Goal: Find specific page/section: Find specific page/section

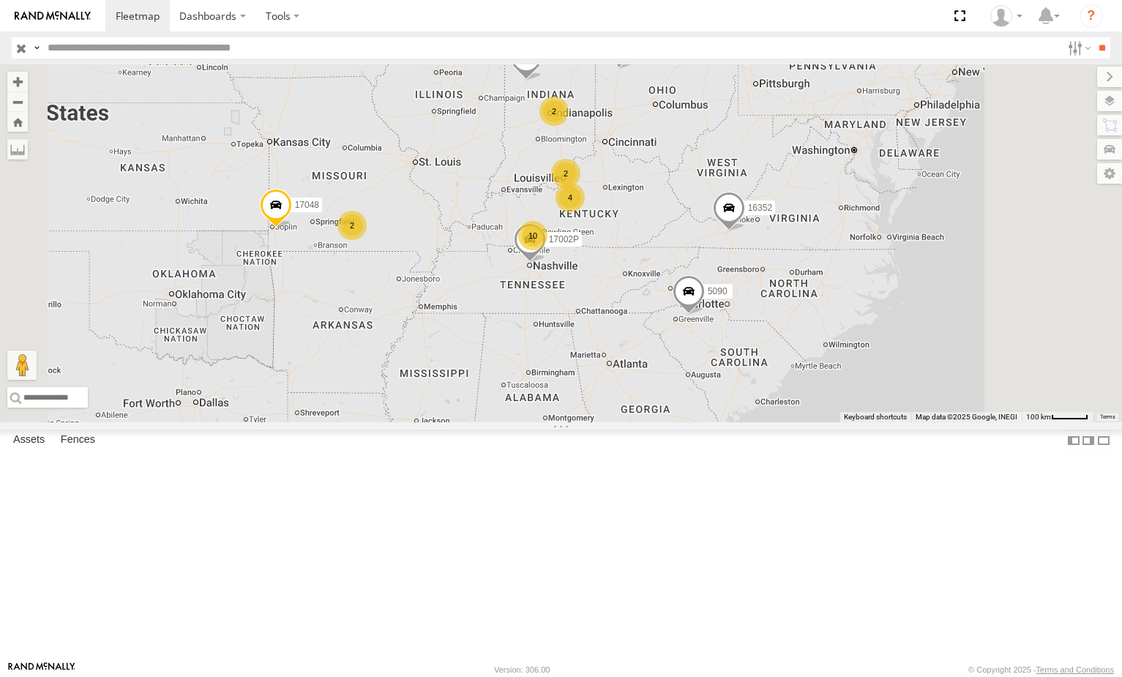
drag, startPoint x: 952, startPoint y: 434, endPoint x: 873, endPoint y: 379, distance: 96.3
click at [874, 374] on div "5210 5300 5090 282 17048 17002P 16352 10 4 2 2 2 2" at bounding box center [561, 243] width 1122 height 358
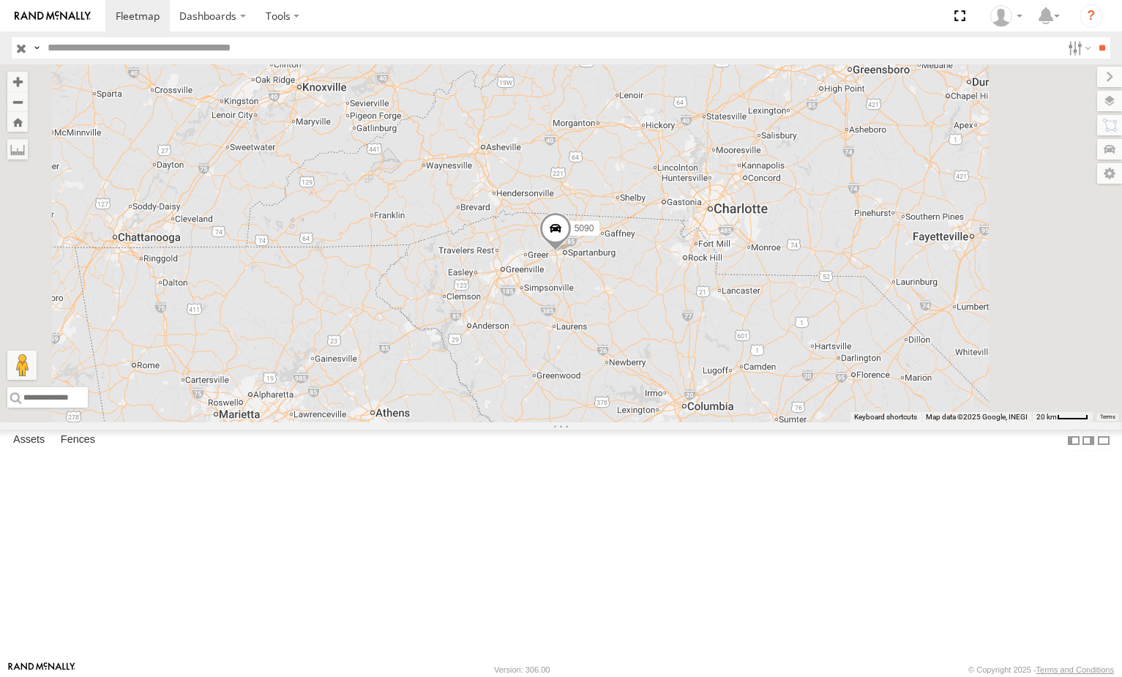
drag, startPoint x: 881, startPoint y: 428, endPoint x: 811, endPoint y: 378, distance: 86.6
click at [813, 380] on div "5210 5300 5090 282 17048 17002P 16352" at bounding box center [561, 243] width 1122 height 358
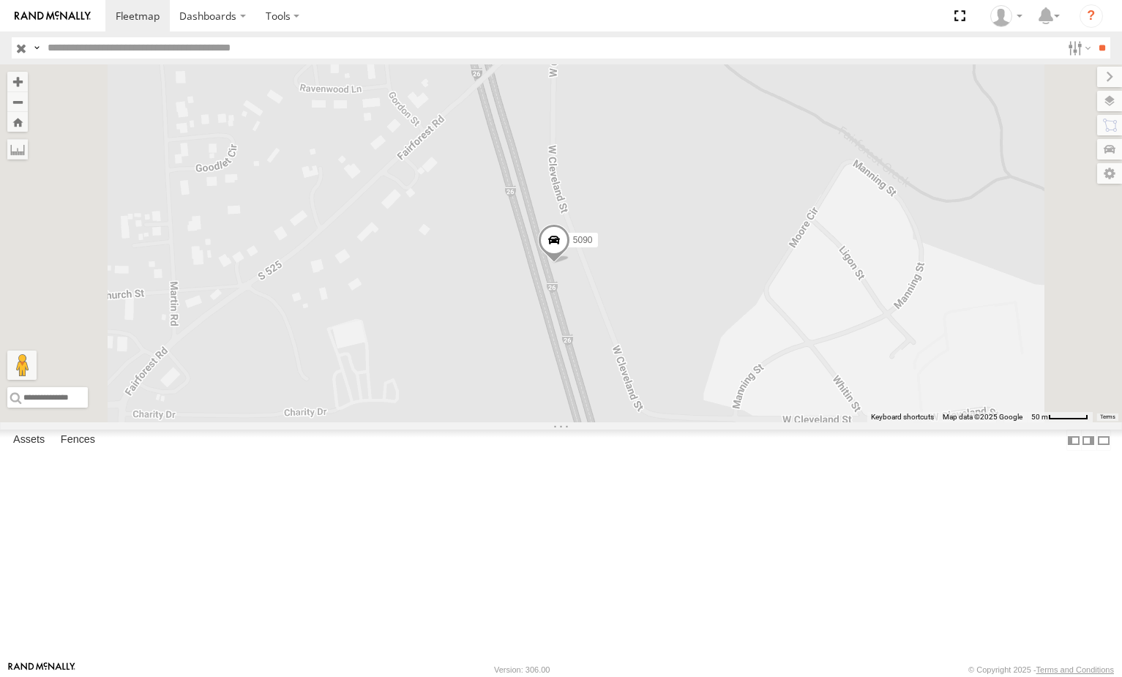
drag, startPoint x: 752, startPoint y: 324, endPoint x: 740, endPoint y: 286, distance: 40.1
click at [740, 286] on div "5210 5300 5090 282 17048 17002P 16352" at bounding box center [561, 243] width 1122 height 358
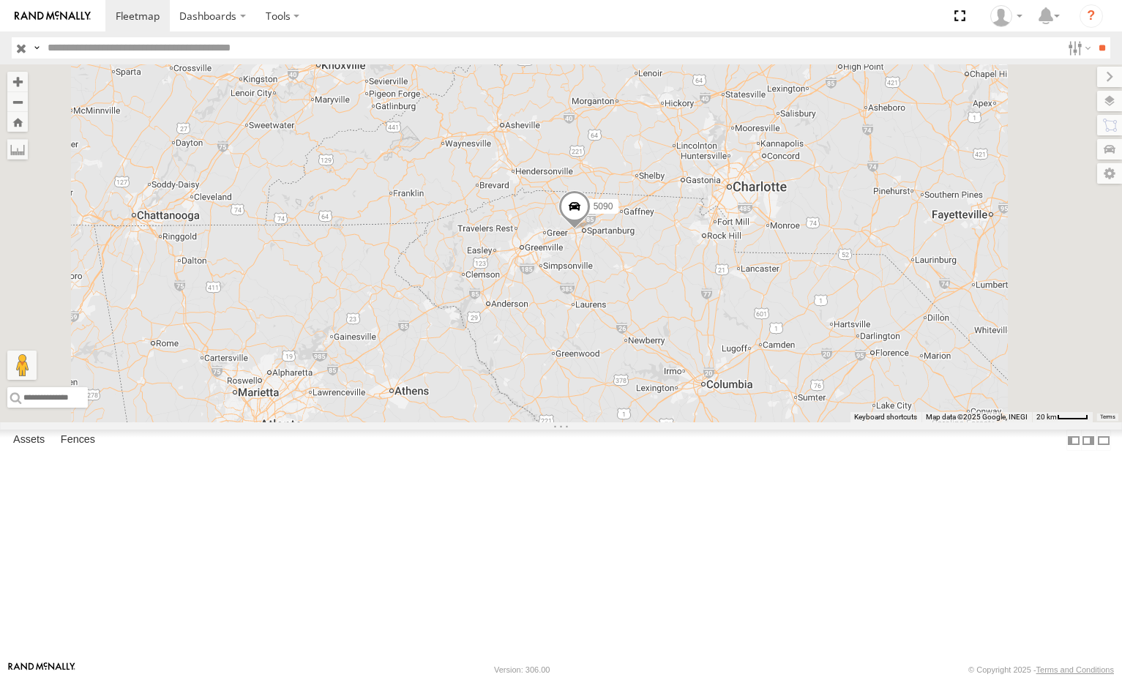
drag, startPoint x: 833, startPoint y: 390, endPoint x: 748, endPoint y: 339, distance: 99.2
click at [751, 340] on div "5210 5300 5090 282 17048 17002P 16352" at bounding box center [561, 243] width 1122 height 358
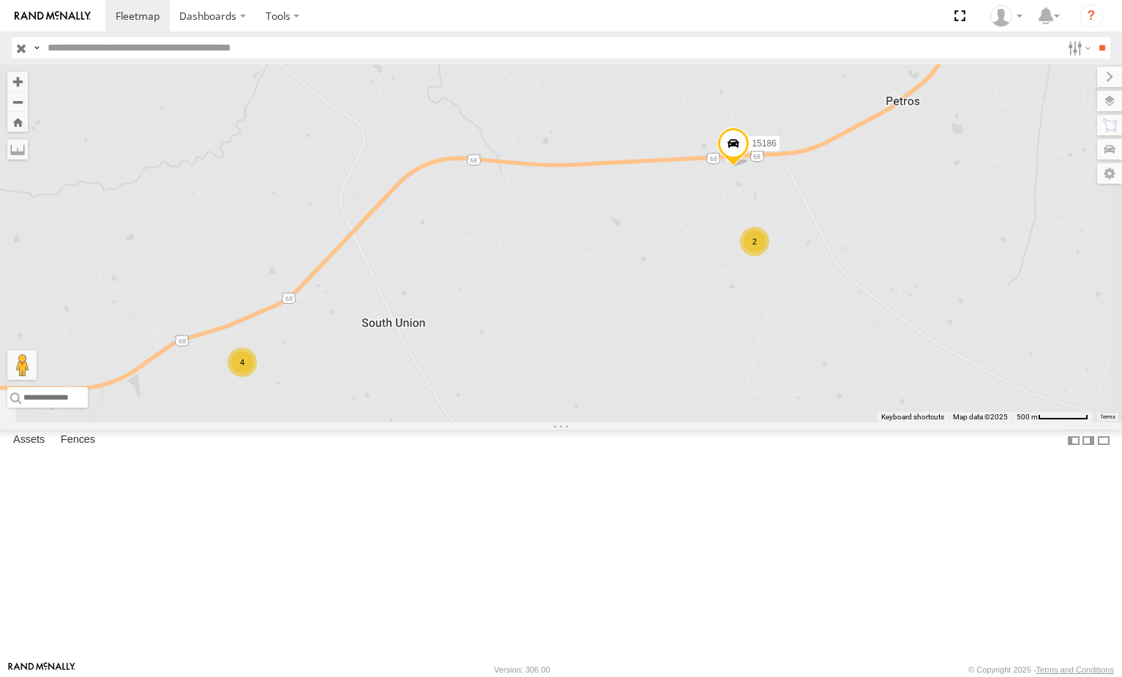
drag, startPoint x: 801, startPoint y: 392, endPoint x: 726, endPoint y: 376, distance: 76.3
click at [726, 376] on div "5090 16352 5210 5300 282 17048 17002P 15906P 15186 4 2" at bounding box center [561, 243] width 1122 height 358
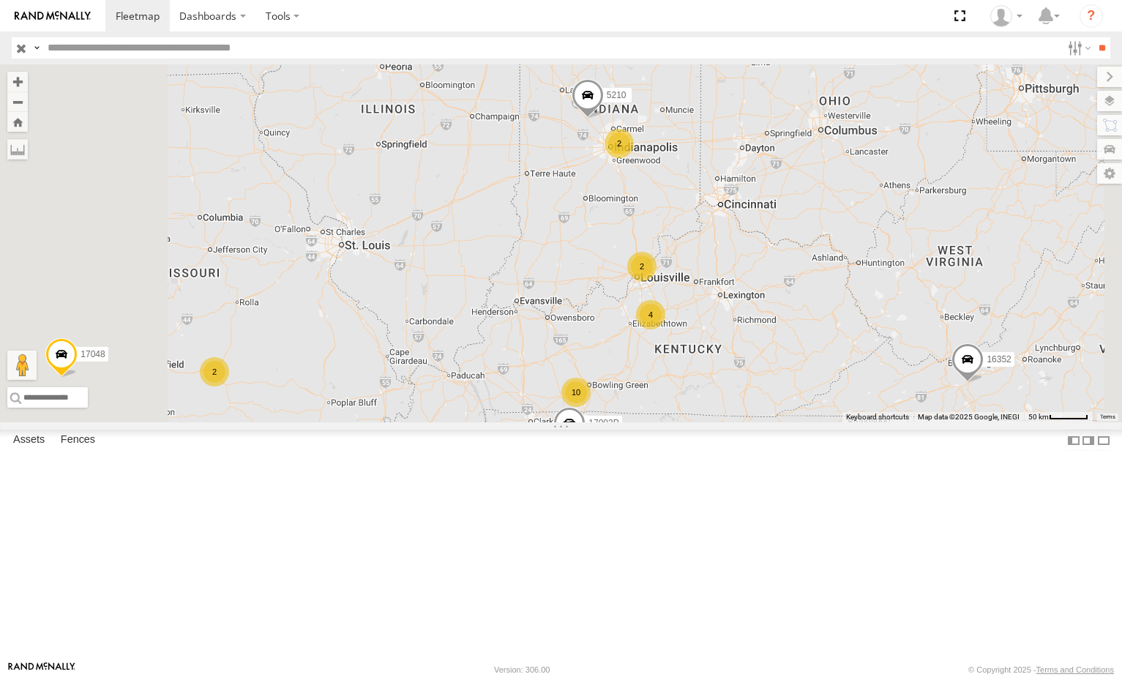
click at [657, 281] on div "2" at bounding box center [641, 266] width 29 height 29
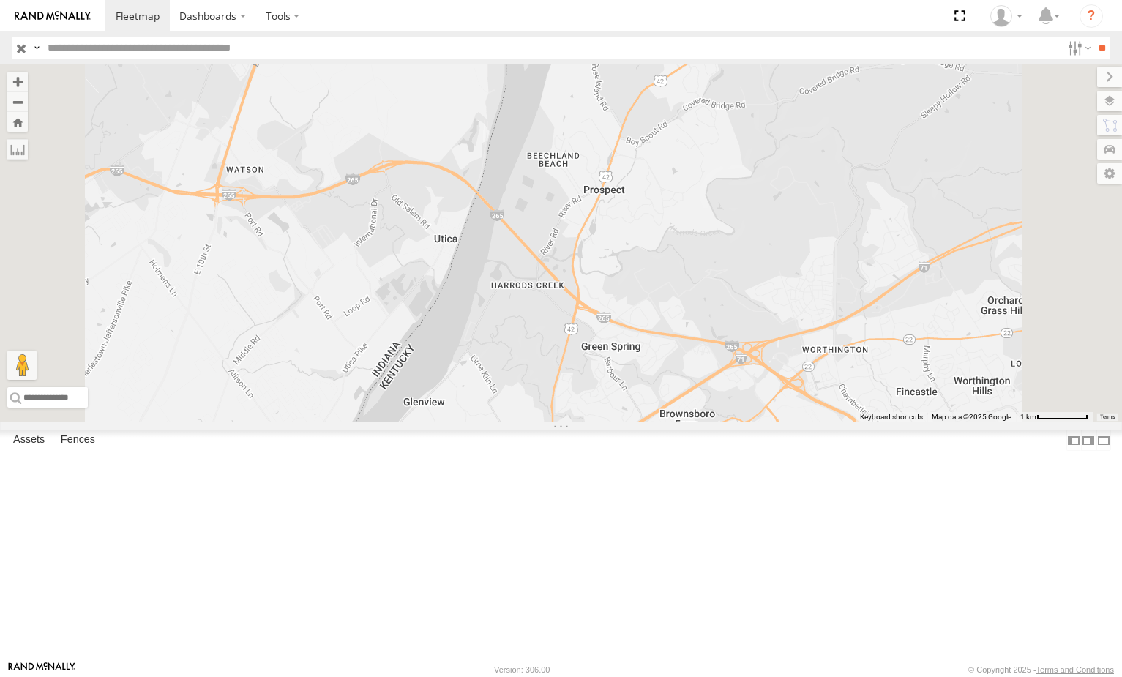
drag, startPoint x: 670, startPoint y: 324, endPoint x: 936, endPoint y: 381, distance: 272.7
click at [936, 381] on div "5300 5090 282 17048 17002P 16352 5210 15628p 10645" at bounding box center [561, 243] width 1122 height 358
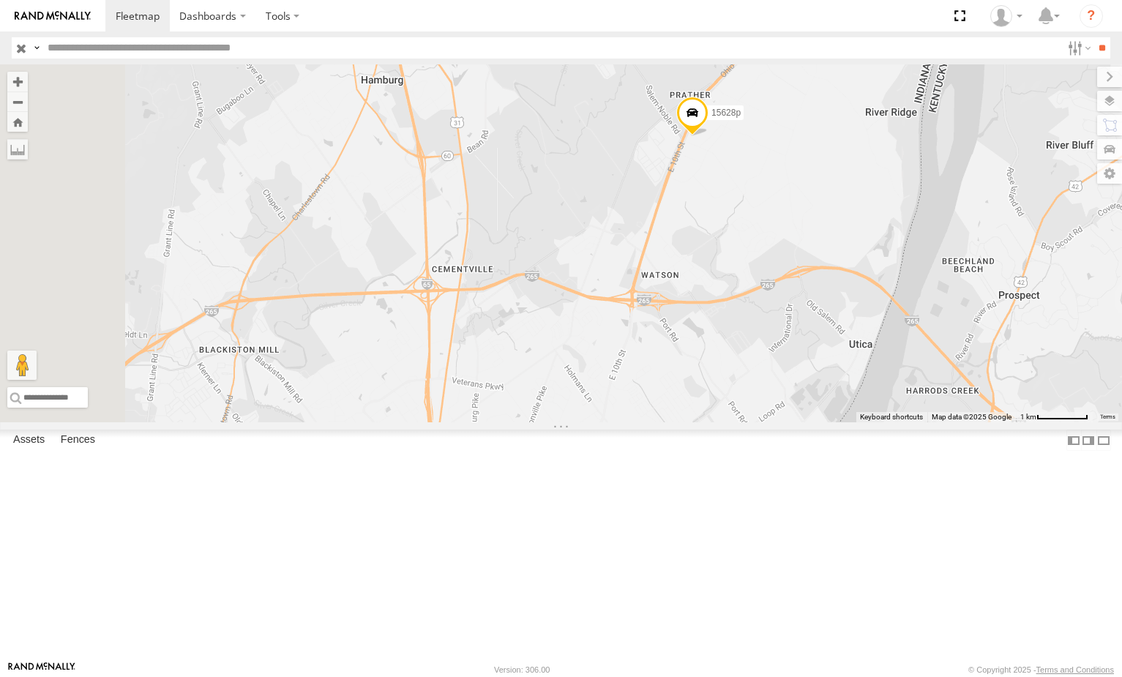
drag, startPoint x: 923, startPoint y: 369, endPoint x: 787, endPoint y: 334, distance: 140.7
click at [789, 334] on div "5300 5090 282 17048 17002P 16352 5210 15628p 10645" at bounding box center [561, 243] width 1122 height 358
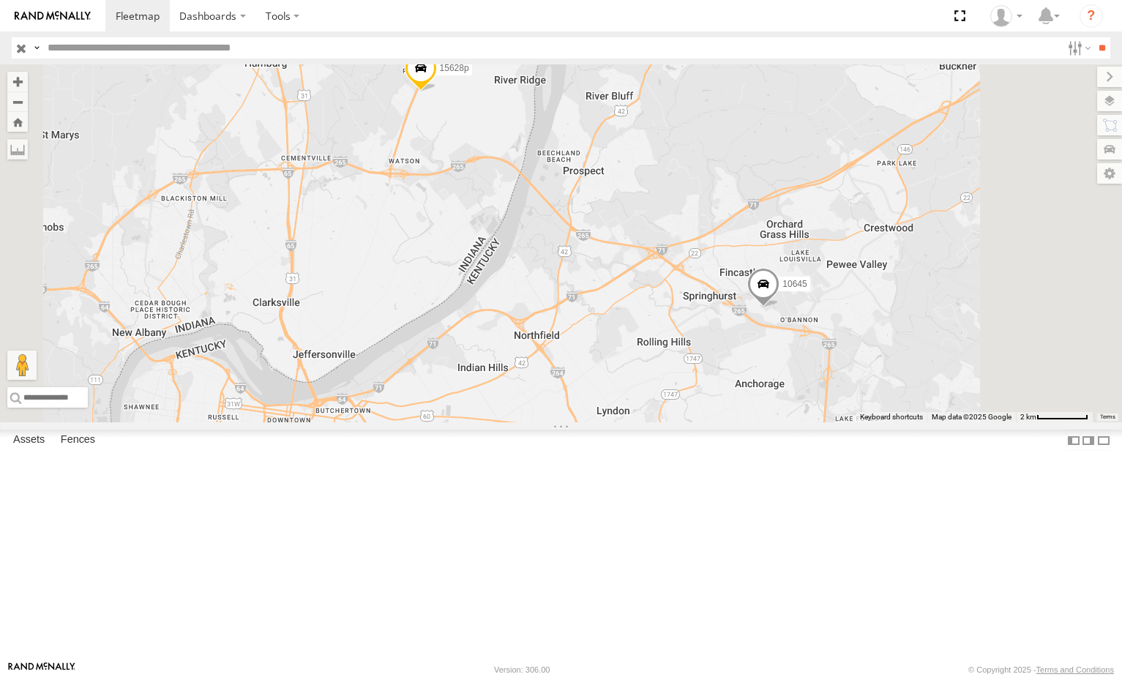
drag, startPoint x: 846, startPoint y: 361, endPoint x: 792, endPoint y: 325, distance: 65.0
click at [792, 325] on div "5300 5090 282 17048 17002P 16352 5210 15628p 10645" at bounding box center [561, 243] width 1122 height 358
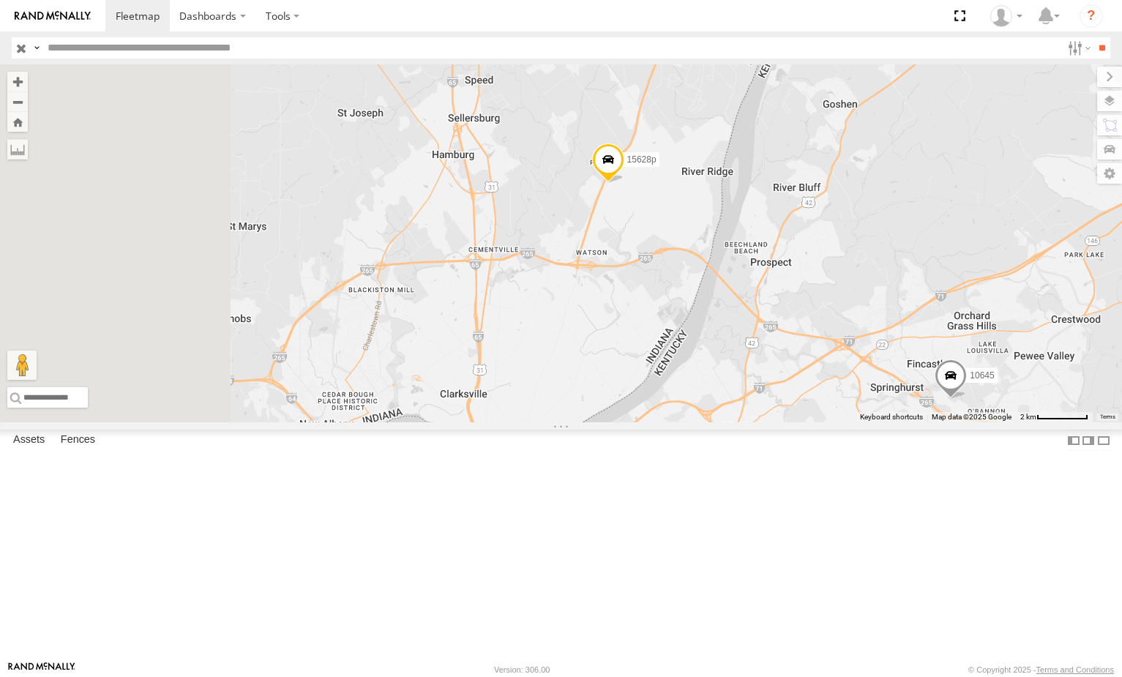
drag, startPoint x: 760, startPoint y: 321, endPoint x: 956, endPoint y: 417, distance: 218.4
click at [956, 417] on div "5300 5090 282 17048 17002P 16352 5210 15628p 10645" at bounding box center [561, 243] width 1122 height 358
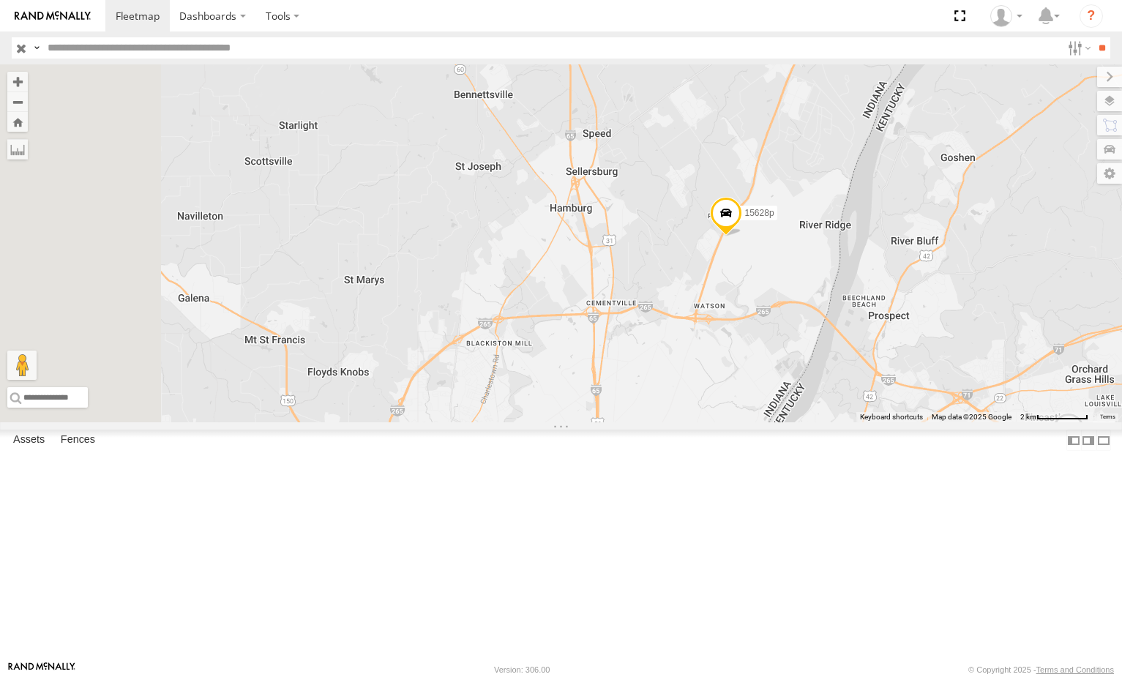
drag, startPoint x: 737, startPoint y: 342, endPoint x: 753, endPoint y: 406, distance: 66.2
click at [753, 406] on div "5300 5090 282 17048 17002P 16352 5210 15628p 10645" at bounding box center [561, 243] width 1122 height 358
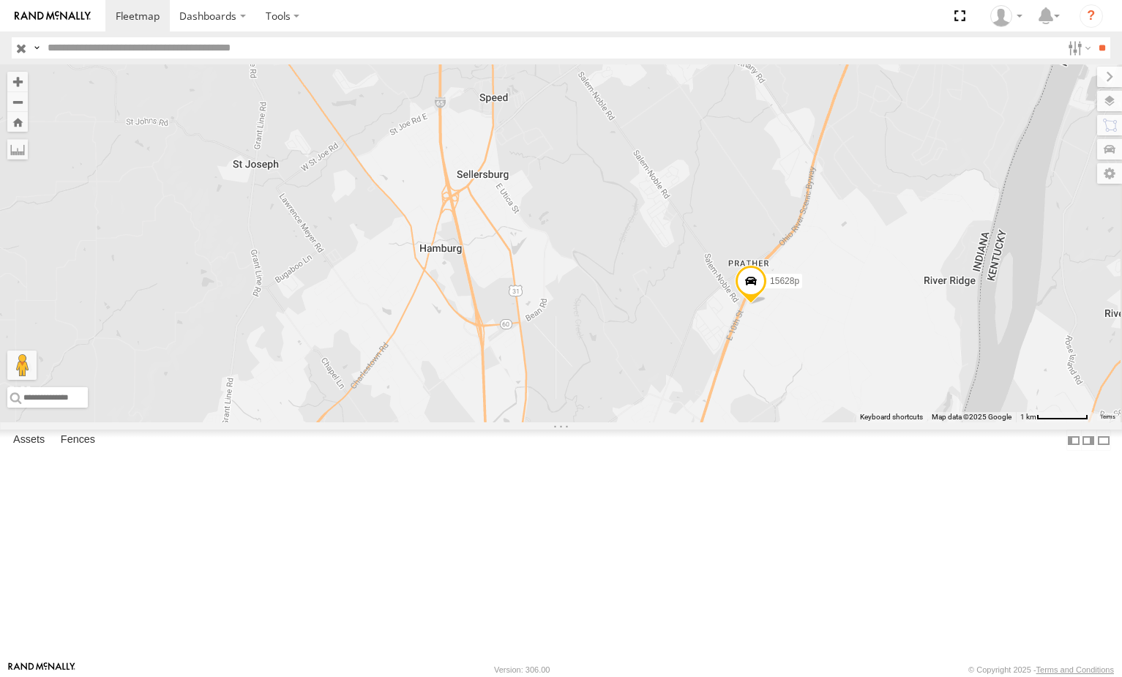
drag, startPoint x: 902, startPoint y: 422, endPoint x: 891, endPoint y: 375, distance: 48.8
click at [891, 375] on div "5300 5090 282 17048 17002P 16352 5210 15628p 10645" at bounding box center [561, 243] width 1122 height 358
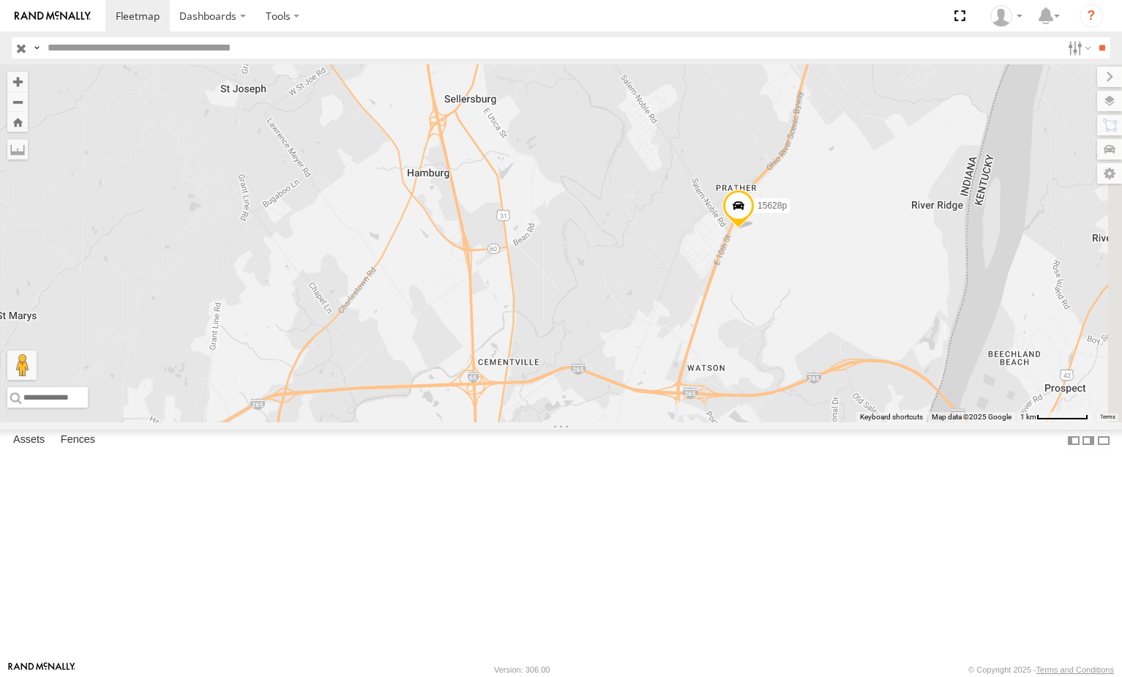
click at [755, 229] on span at bounding box center [739, 210] width 32 height 40
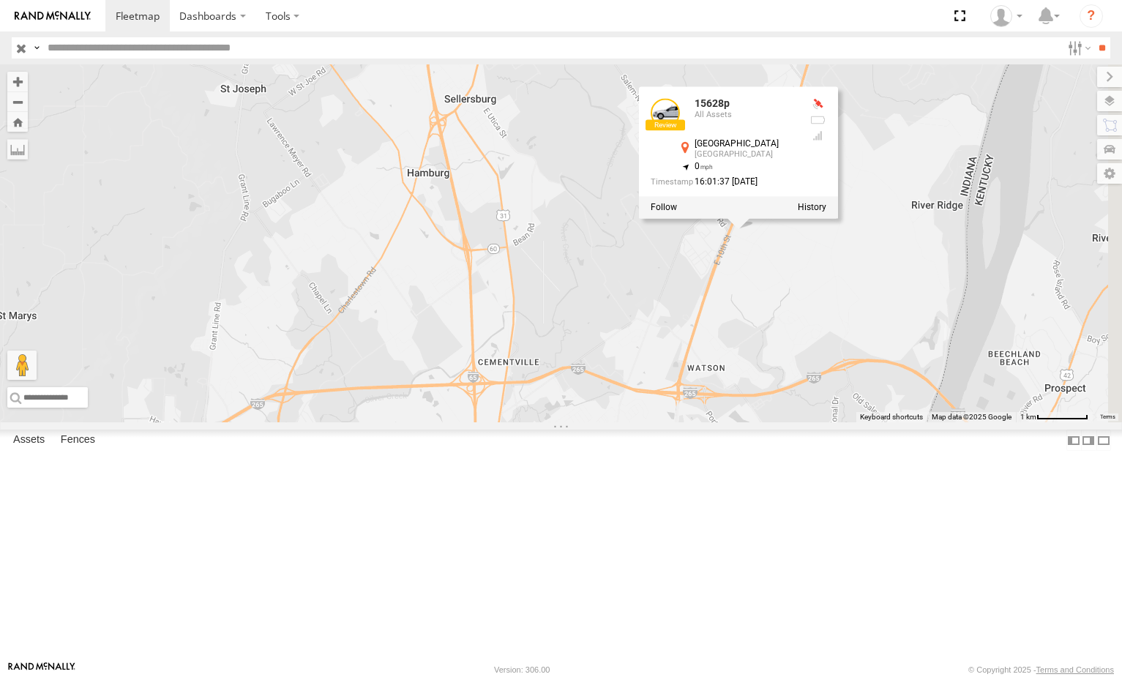
drag, startPoint x: 885, startPoint y: 368, endPoint x: 867, endPoint y: 374, distance: 19.5
click at [868, 374] on div "5300 5090 282 17048 17002P 16352 5210 15628p 10645 15628p All Assets [GEOGRAPHI…" at bounding box center [561, 243] width 1122 height 358
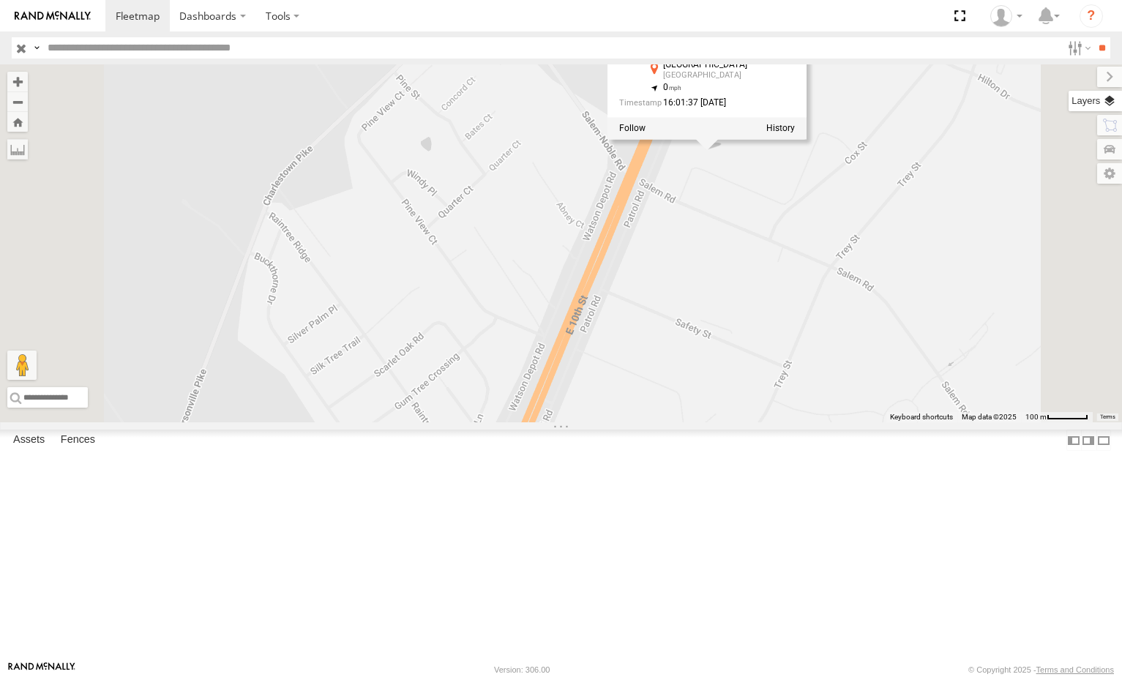
click at [1106, 108] on label at bounding box center [1095, 101] width 53 height 21
click at [1073, 78] on label at bounding box center [1097, 77] width 49 height 21
click at [1107, 97] on label at bounding box center [1095, 101] width 53 height 21
click at [0, 0] on span "Overlays" at bounding box center [0, 0] width 0 height 0
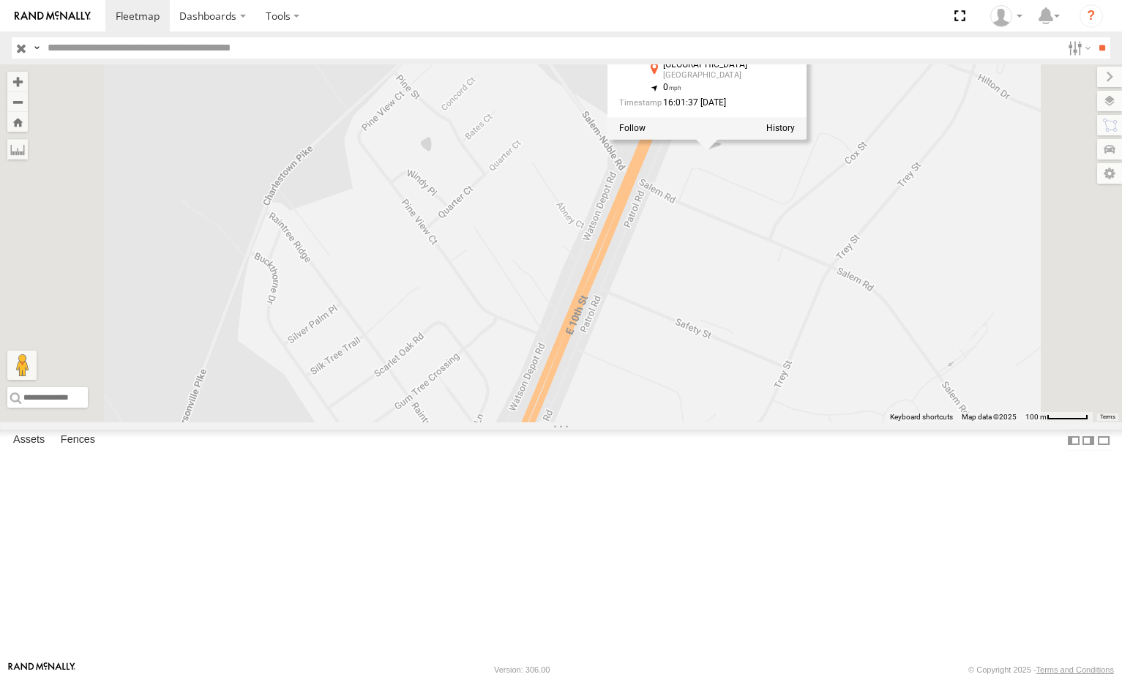
click at [0, 0] on span "Basemaps" at bounding box center [0, 0] width 0 height 0
click at [0, 0] on span "Terrain" at bounding box center [0, 0] width 0 height 0
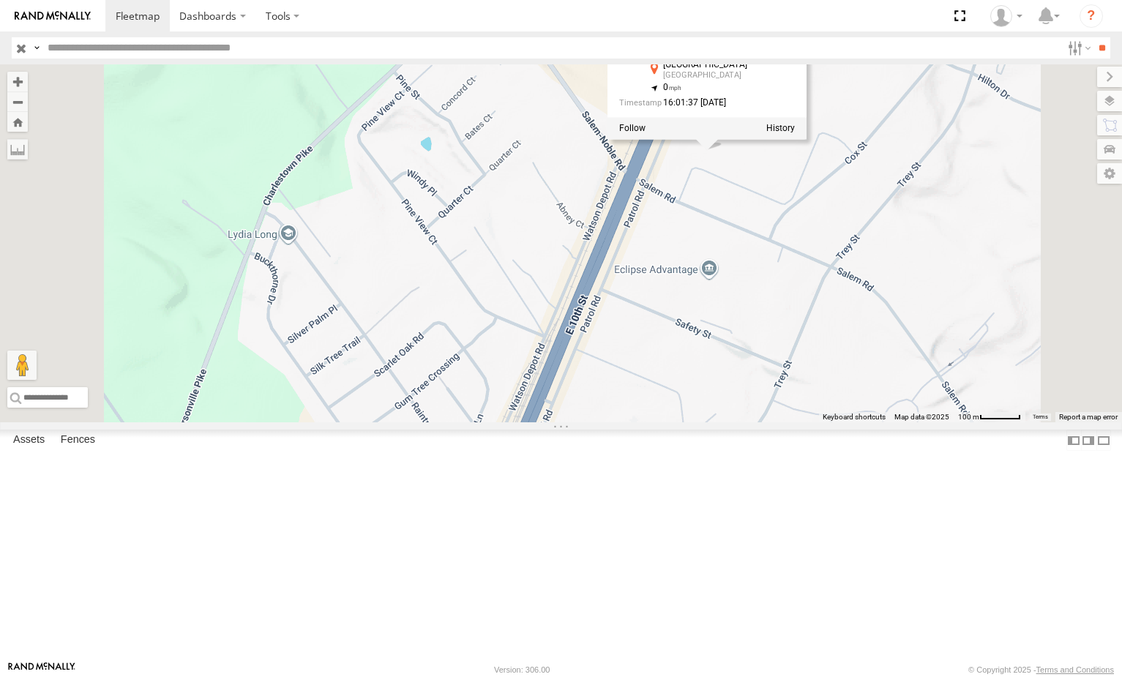
click at [0, 0] on span "Satellite" at bounding box center [0, 0] width 0 height 0
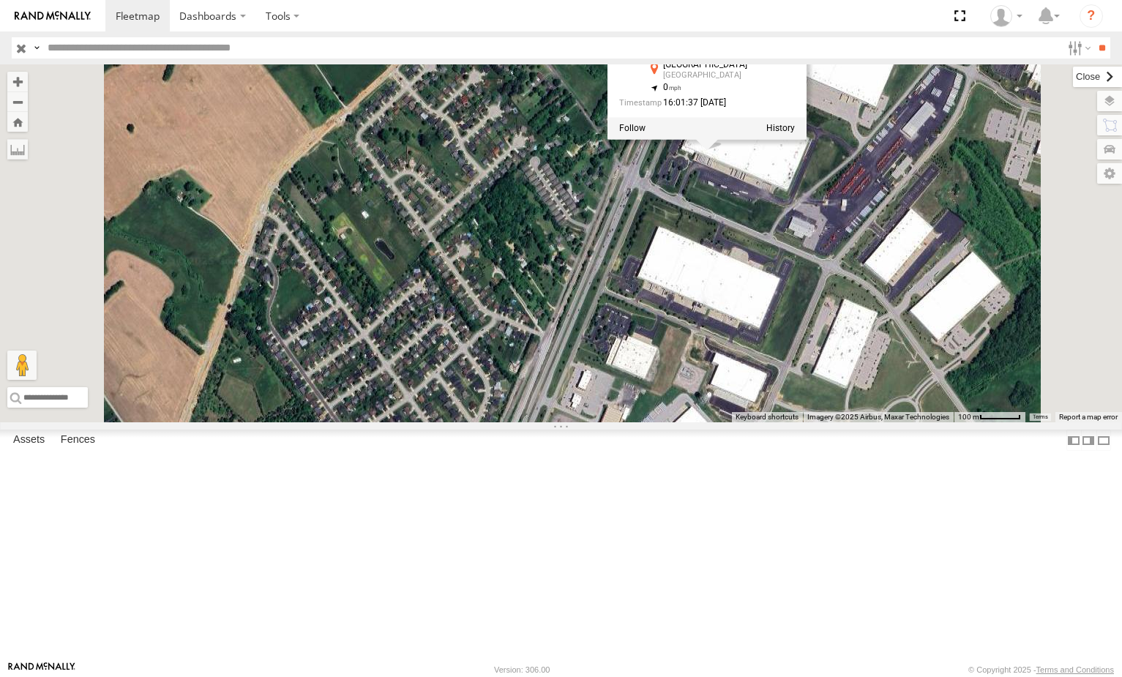
click at [1073, 76] on label at bounding box center [1097, 77] width 49 height 21
drag, startPoint x: 905, startPoint y: 354, endPoint x: 851, endPoint y: 401, distance: 71.6
click at [851, 401] on div "5300 5090 282 17048 17002P 16352 5210 15628p 10645 15628p All Assets [GEOGRAPHI…" at bounding box center [561, 243] width 1122 height 358
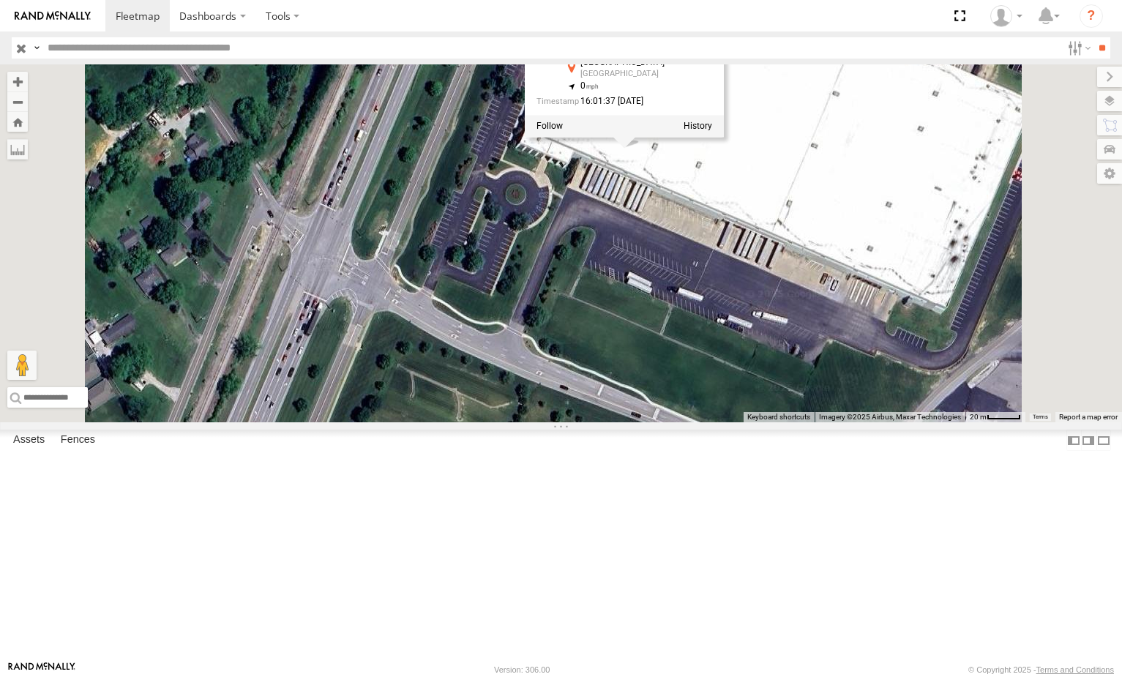
drag, startPoint x: 816, startPoint y: 321, endPoint x: 816, endPoint y: 364, distance: 42.5
click at [816, 364] on div "5300 5090 282 17048 17002P 16352 5210 15628p 10645 15628p All Assets [GEOGRAPHI…" at bounding box center [561, 243] width 1122 height 358
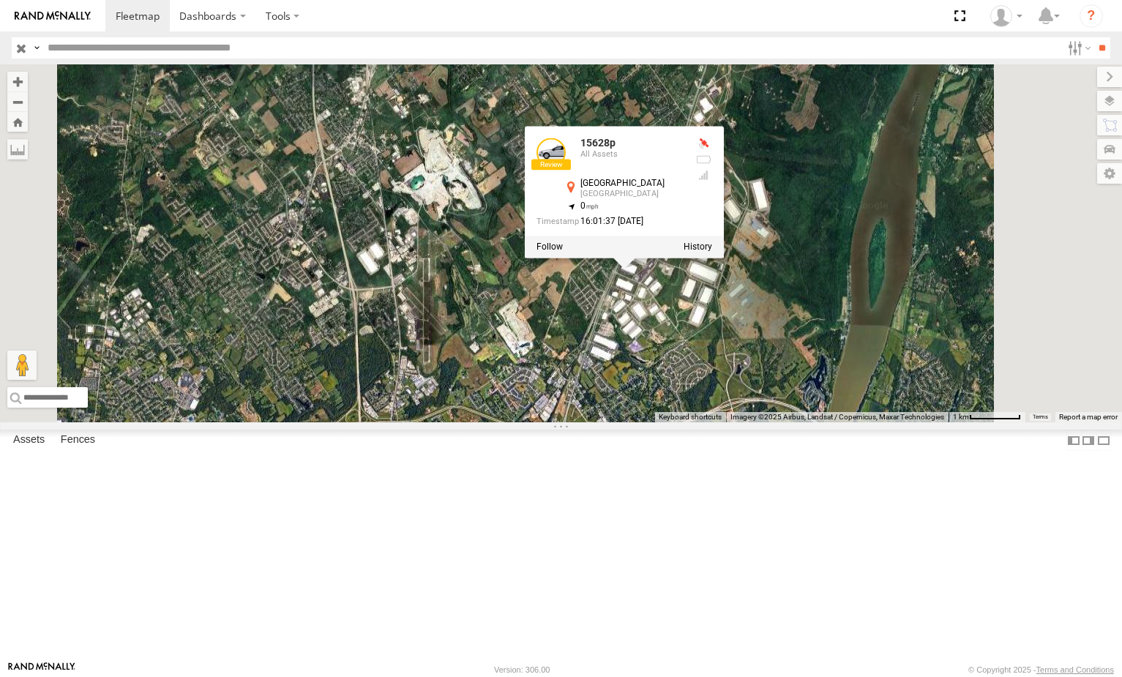
drag, startPoint x: 814, startPoint y: 478, endPoint x: 848, endPoint y: 444, distance: 47.6
click at [847, 422] on div "5300 5090 282 17048 17002P 16352 5210 15628p 10645 15628p All Assets [GEOGRAPHI…" at bounding box center [561, 243] width 1122 height 358
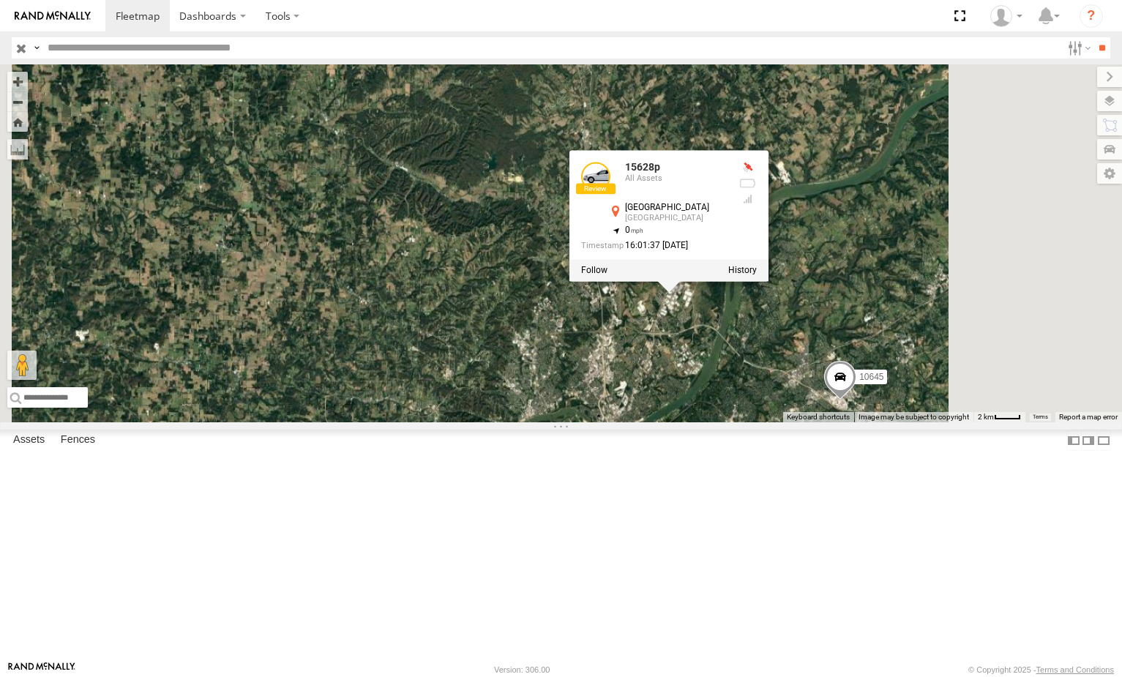
drag, startPoint x: 860, startPoint y: 491, endPoint x: 860, endPoint y: 448, distance: 42.5
click at [857, 422] on div "5300 5090 282 17048 17002P 16352 5210 15628p 10645 15628p All Assets [GEOGRAPHI…" at bounding box center [561, 243] width 1122 height 358
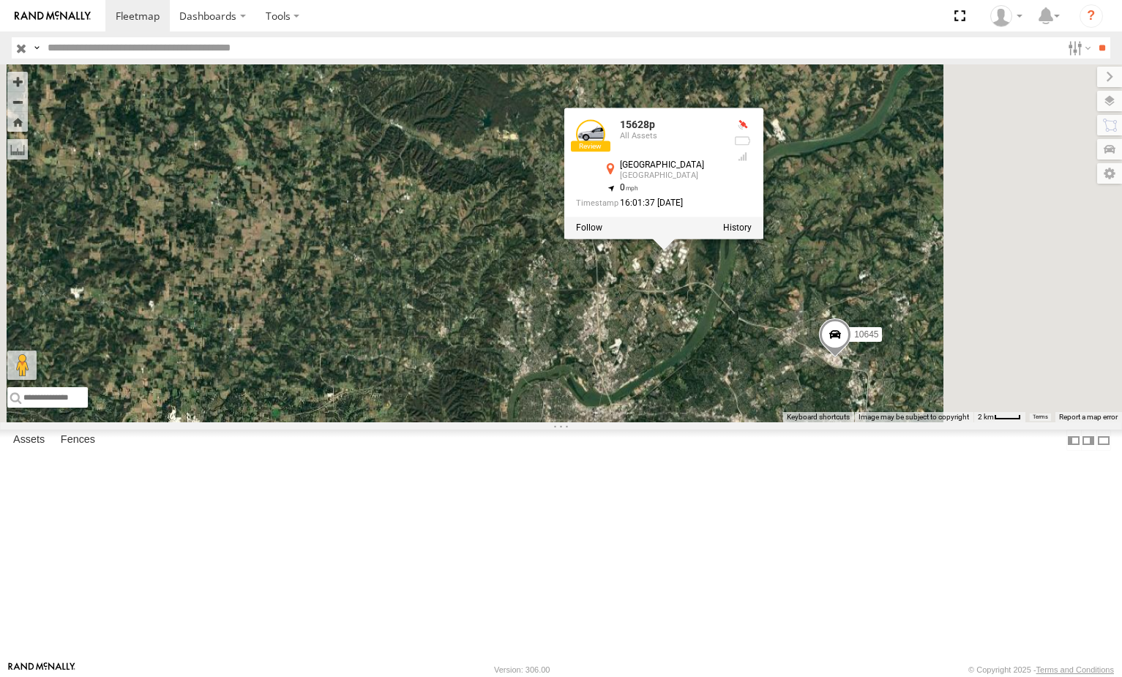
drag, startPoint x: 909, startPoint y: 452, endPoint x: 731, endPoint y: 427, distance: 179.8
click at [731, 422] on div "5300 5090 282 17048 17002P 16352 5210 15628p 10645 15628p All Assets [GEOGRAPHI…" at bounding box center [561, 243] width 1122 height 358
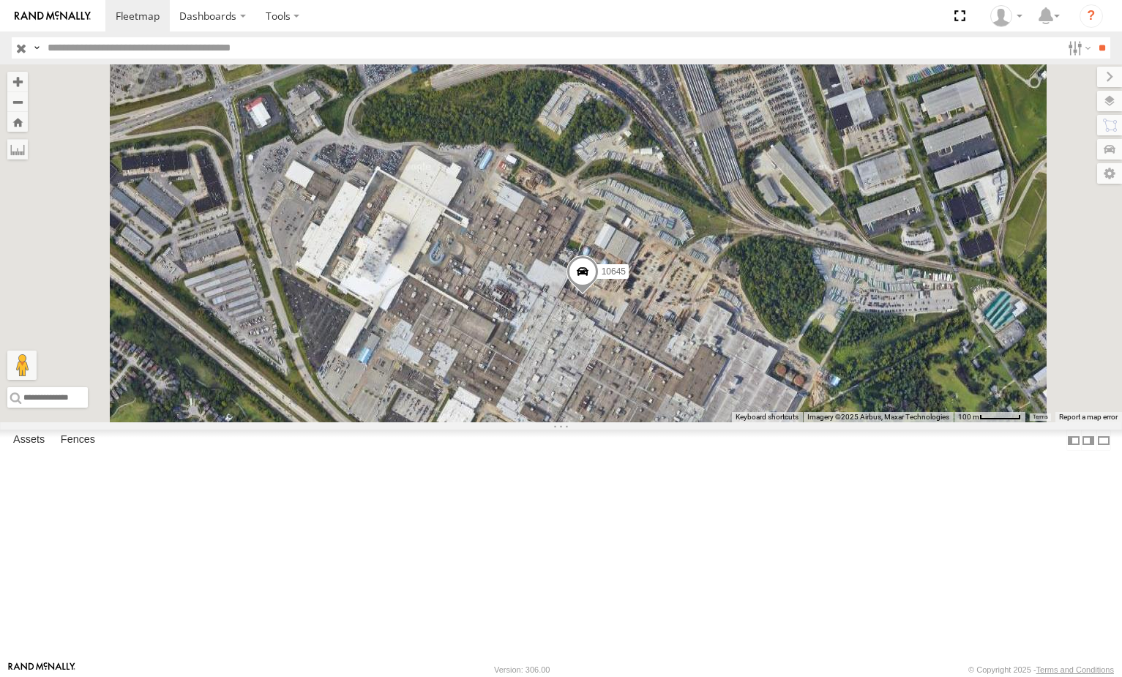
click at [598, 295] on span at bounding box center [582, 276] width 32 height 40
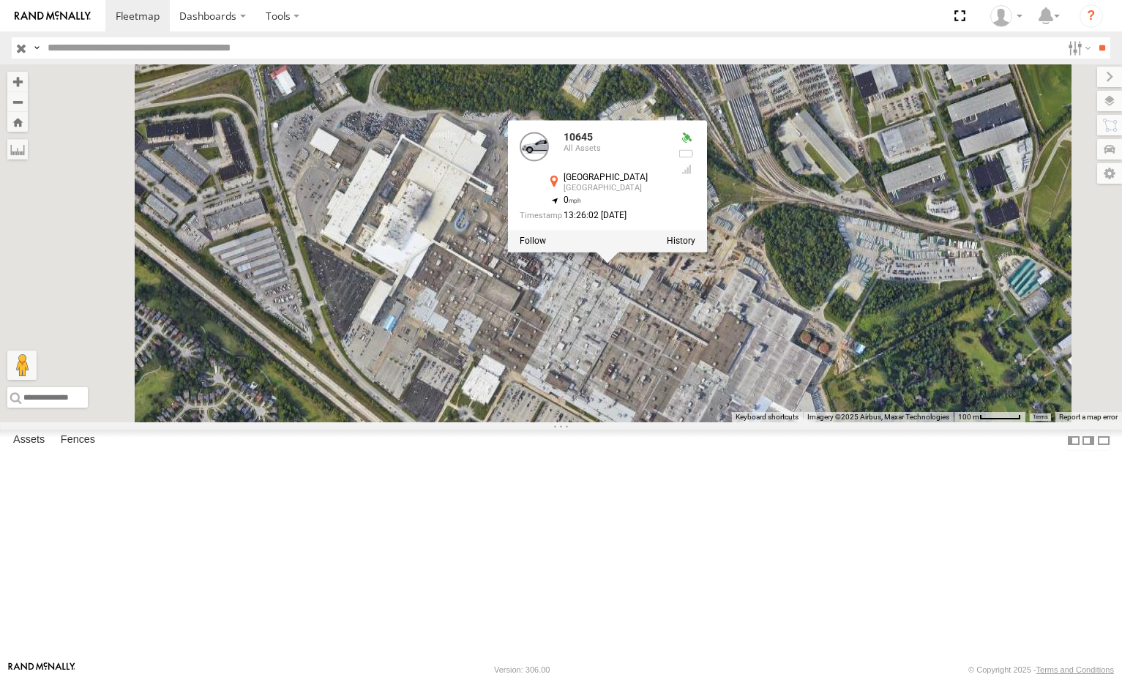
drag, startPoint x: 768, startPoint y: 488, endPoint x: 792, endPoint y: 454, distance: 41.6
click at [791, 422] on div "5300 5090 282 17048 17002P 16352 5210 15628p 10645 10645 All Assets [GEOGRAPHIC…" at bounding box center [561, 243] width 1122 height 358
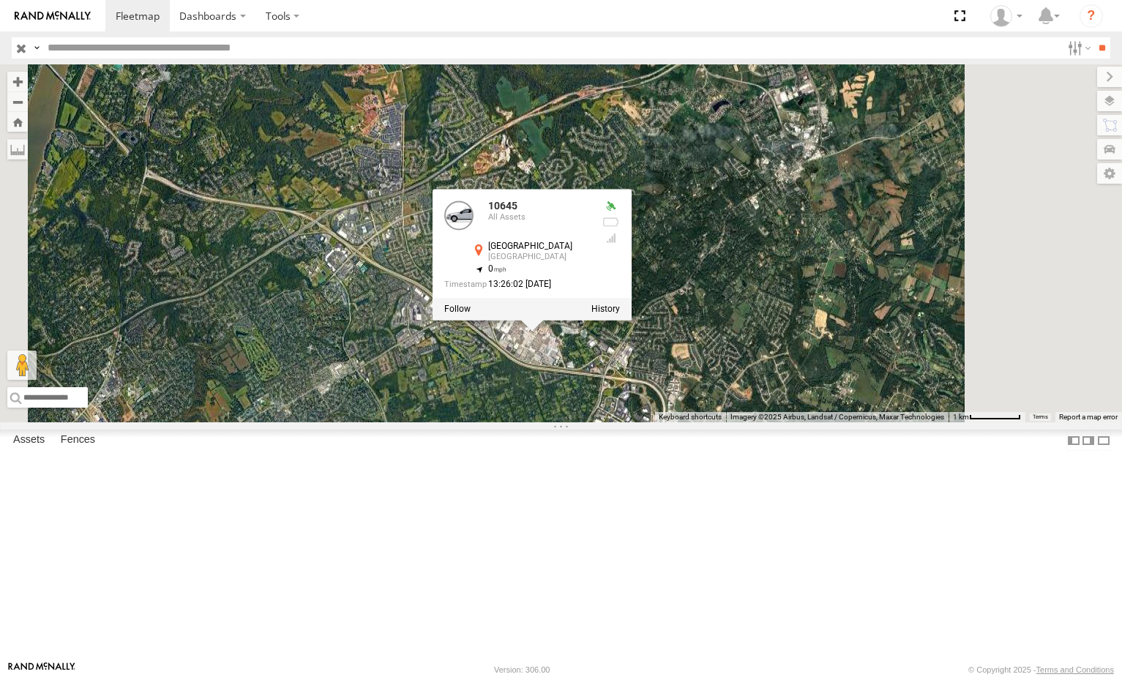
drag, startPoint x: 669, startPoint y: 452, endPoint x: 786, endPoint y: 473, distance: 118.2
click at [786, 422] on div "5300 5090 282 17048 17002P 16352 5210 15628p 10645 10645 All Assets [GEOGRAPHIC…" at bounding box center [561, 243] width 1122 height 358
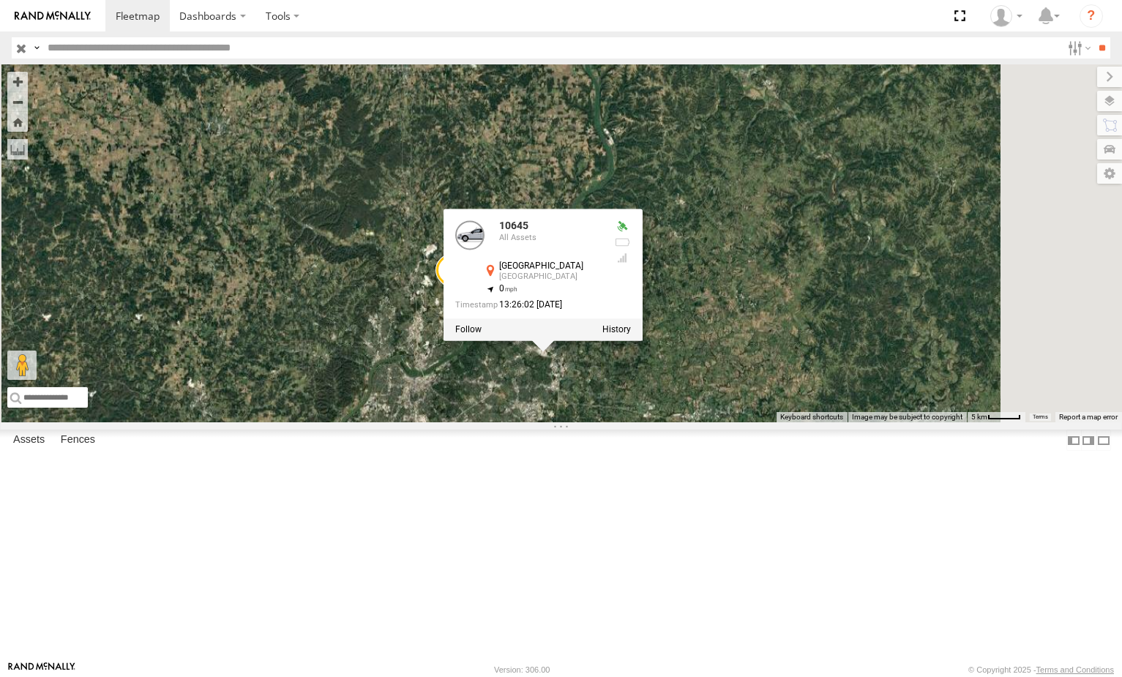
click at [699, 422] on div "5300 5090 282 17048 17002P 16352 5210 15628p 10645 10645 All Assets [GEOGRAPHIC…" at bounding box center [561, 243] width 1122 height 358
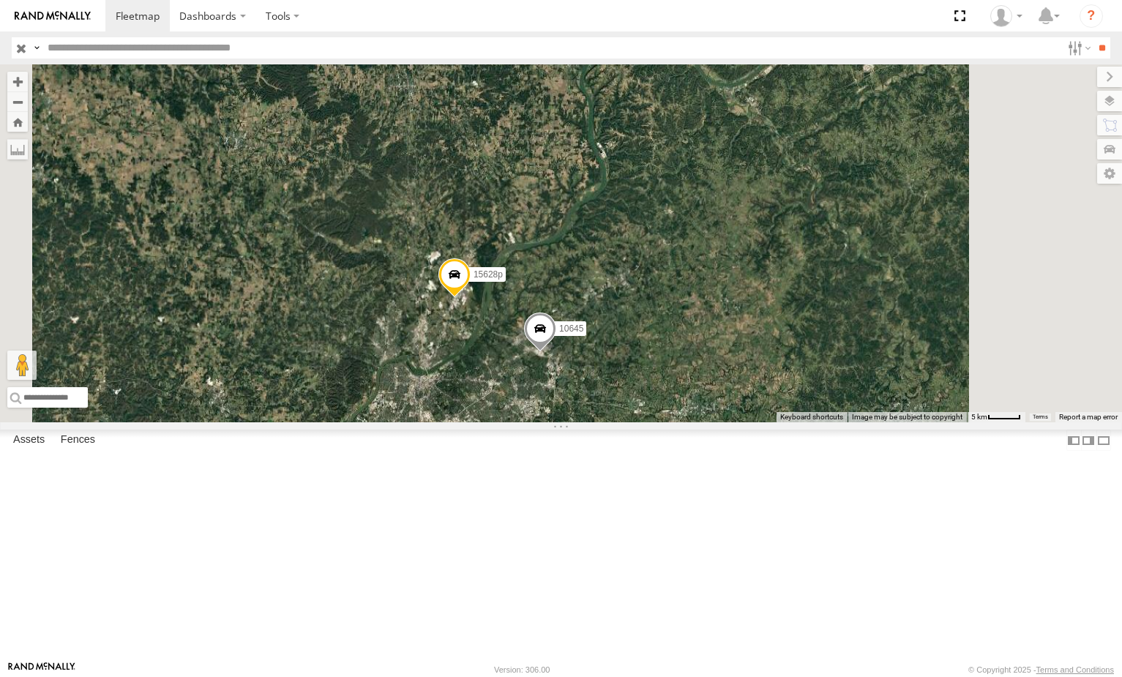
drag, startPoint x: 655, startPoint y: 496, endPoint x: 734, endPoint y: 431, distance: 102.9
click at [734, 422] on div "5300 5090 282 17048 17002P 16352 5210 15628p 10645" at bounding box center [561, 243] width 1122 height 358
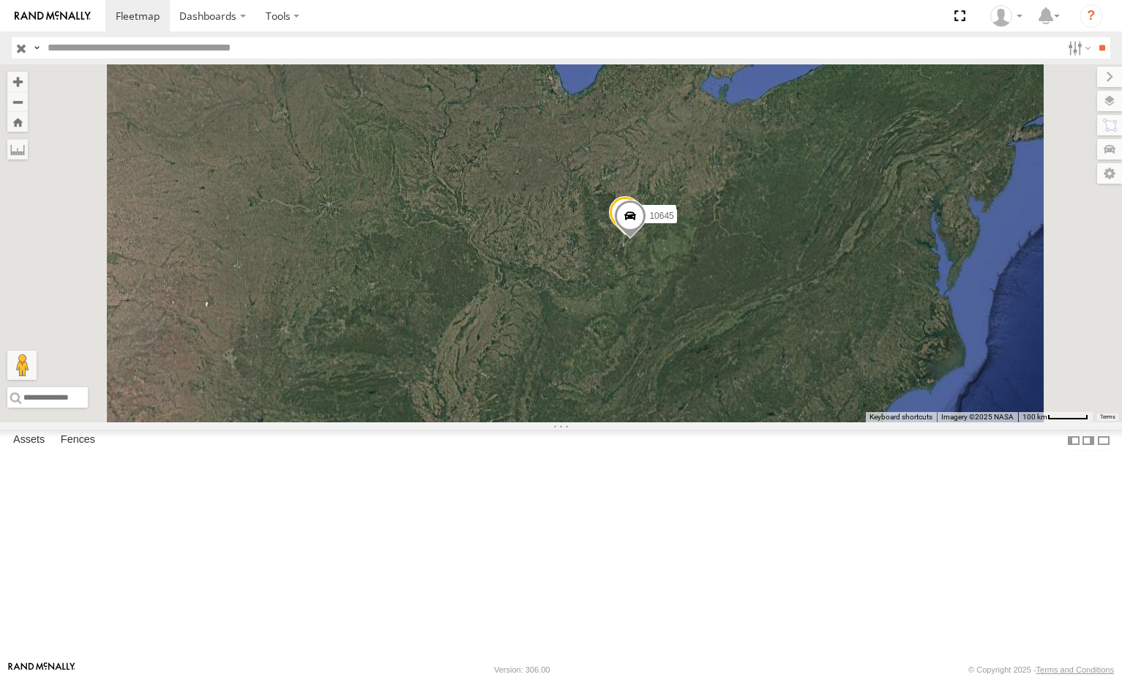
click at [198, 45] on input "text" at bounding box center [552, 47] width 1020 height 21
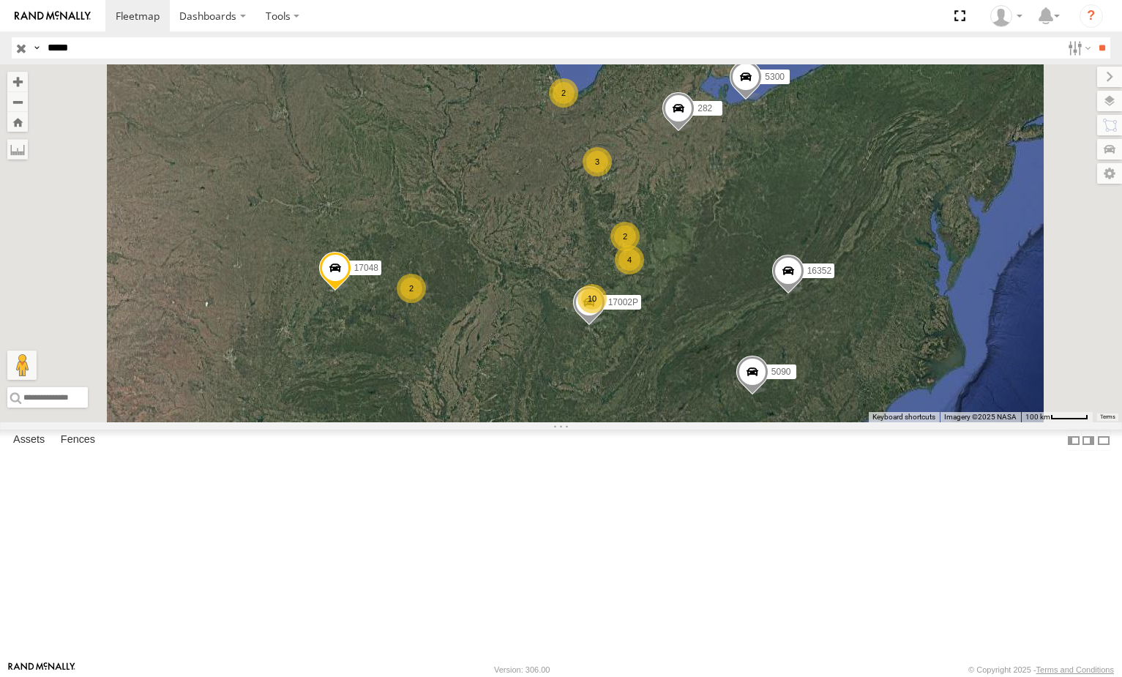
click at [1094, 37] on input "**" at bounding box center [1102, 47] width 17 height 21
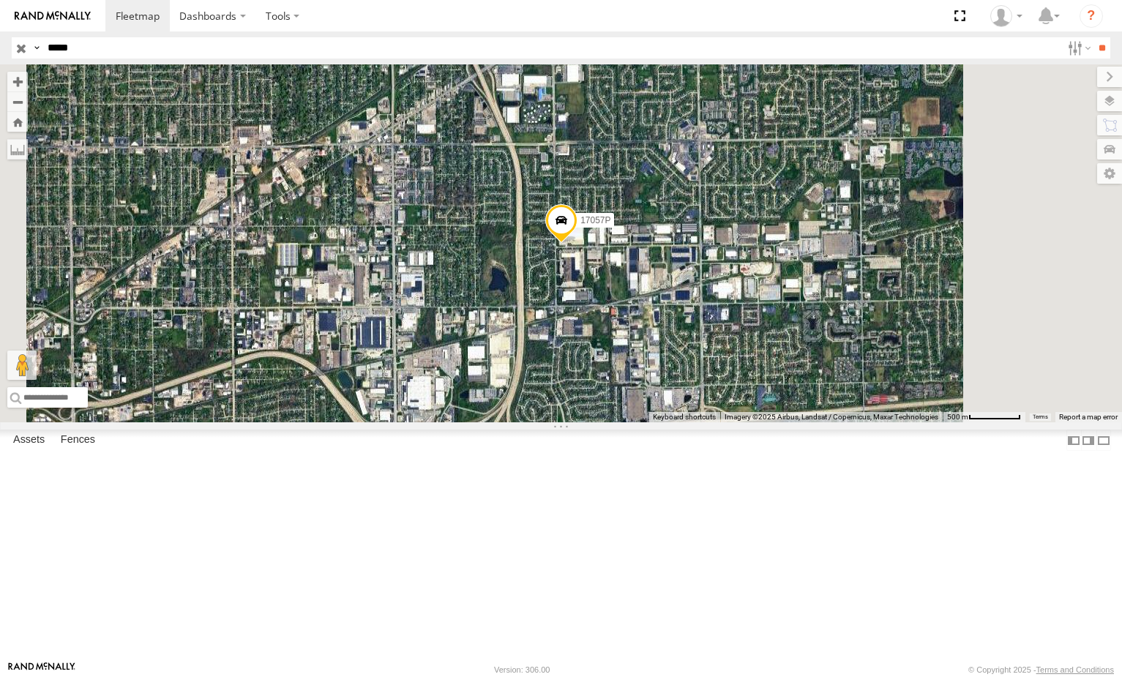
drag, startPoint x: 57, startPoint y: 58, endPoint x: 0, endPoint y: 58, distance: 57.1
click at [0, 58] on header "Search Query Asset ID Asset Label Registration Manufacturer Model VIN Job ID" at bounding box center [561, 47] width 1122 height 33
type input "*****"
click at [1094, 37] on input "**" at bounding box center [1102, 47] width 17 height 21
